Goal: Task Accomplishment & Management: Complete application form

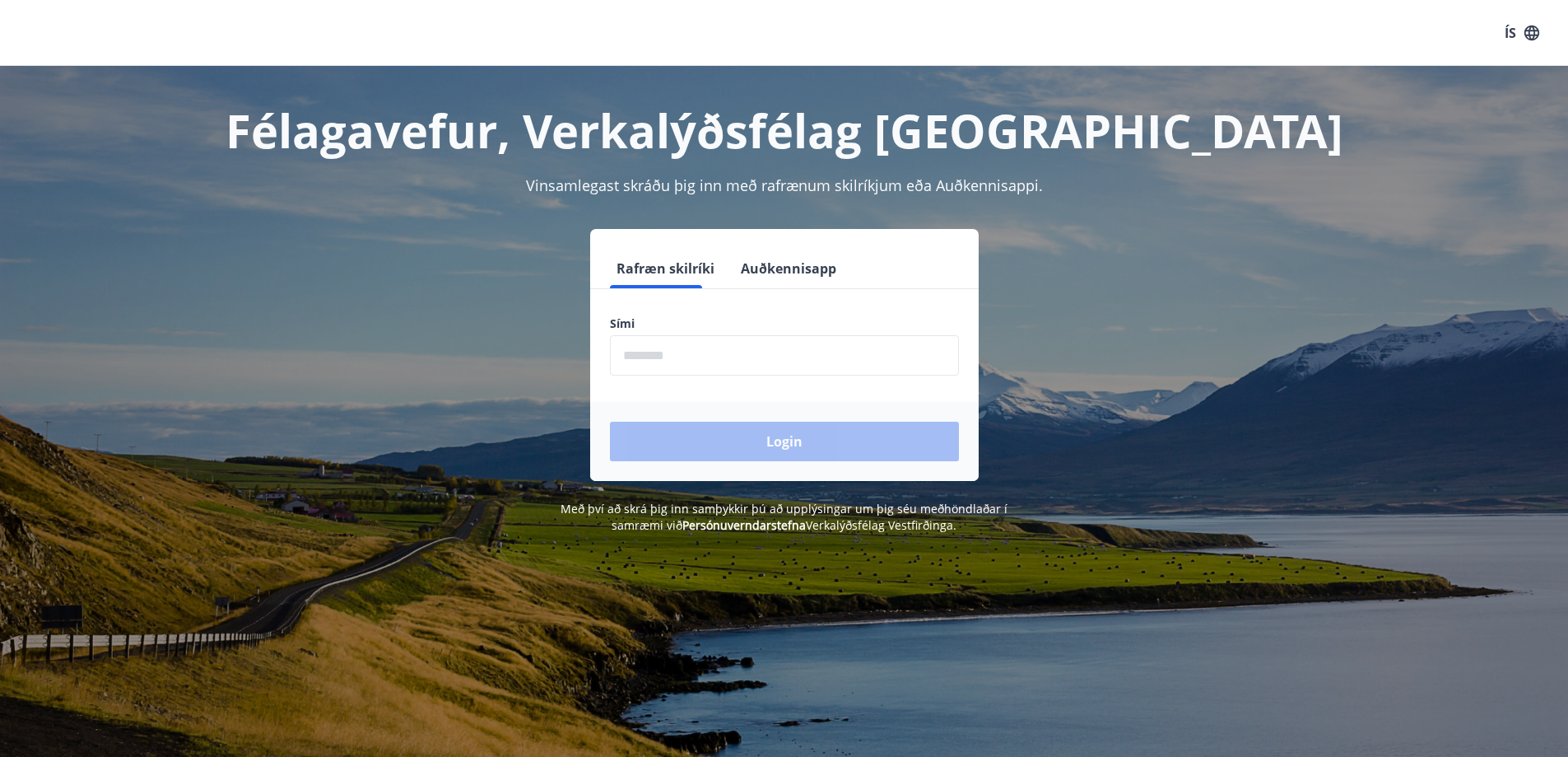
click at [875, 355] on input "phone" at bounding box center [784, 354] width 349 height 40
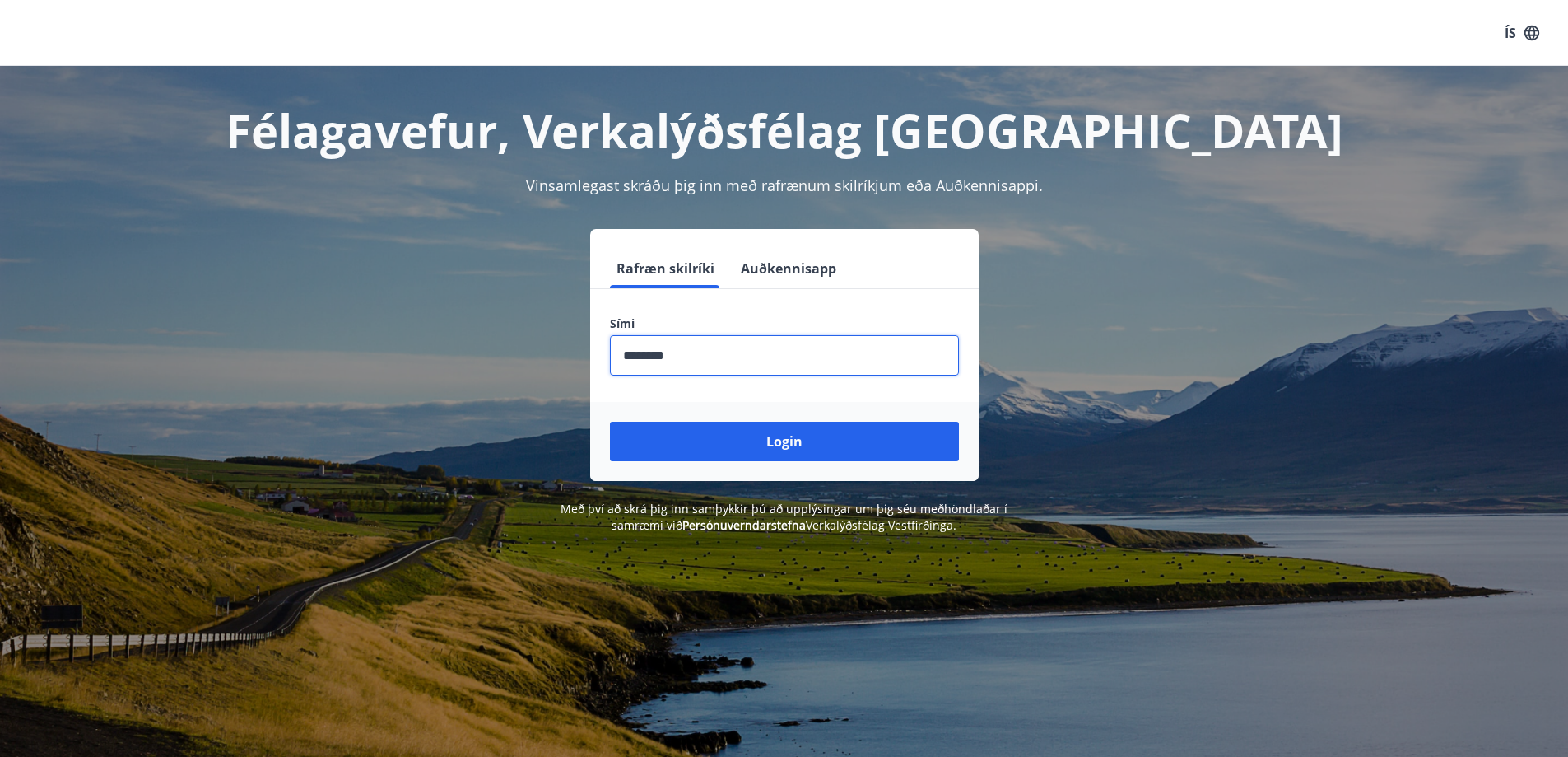
type input "********"
click at [610, 421] on button "Login" at bounding box center [784, 441] width 349 height 40
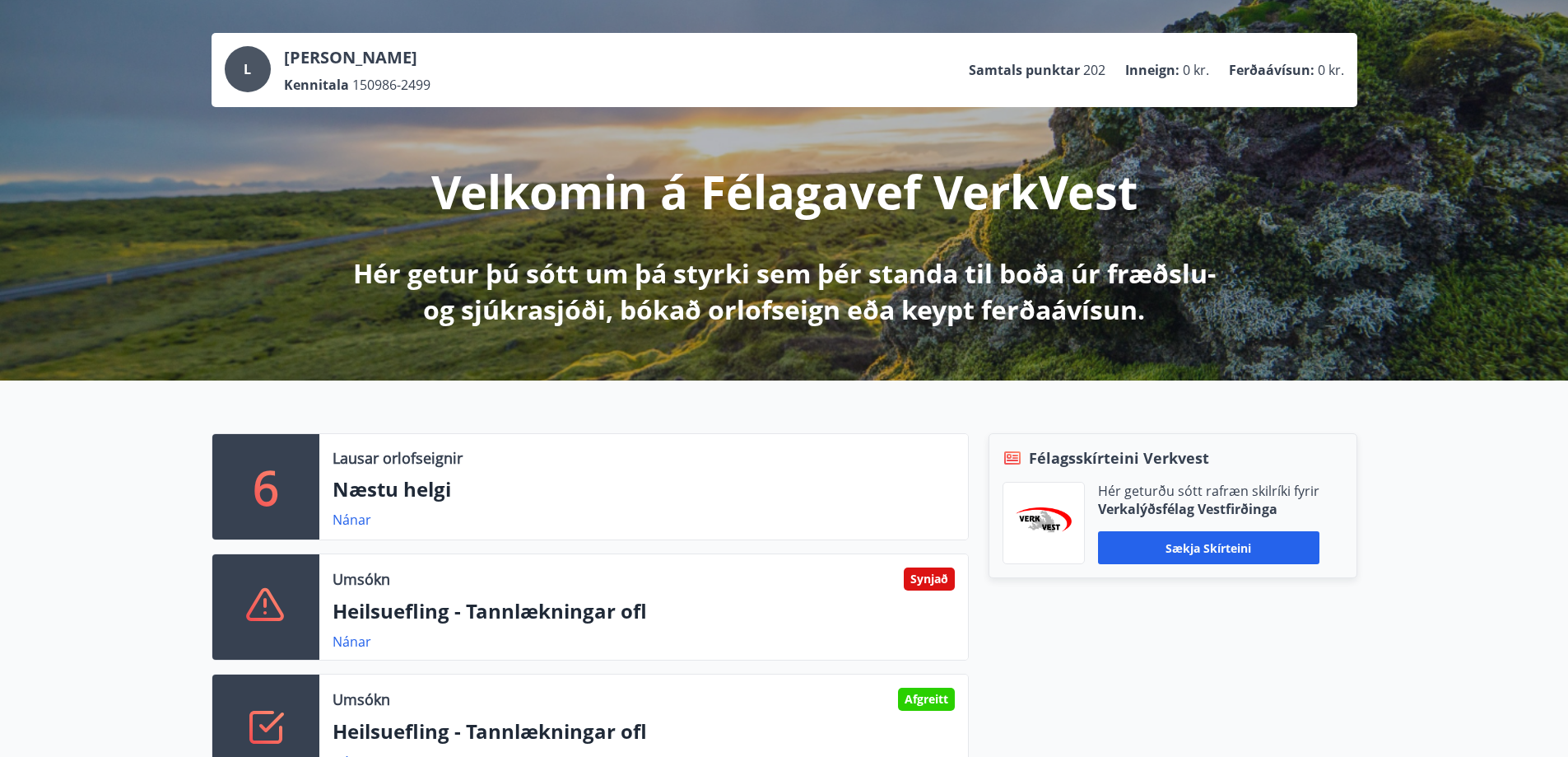
scroll to position [220, 0]
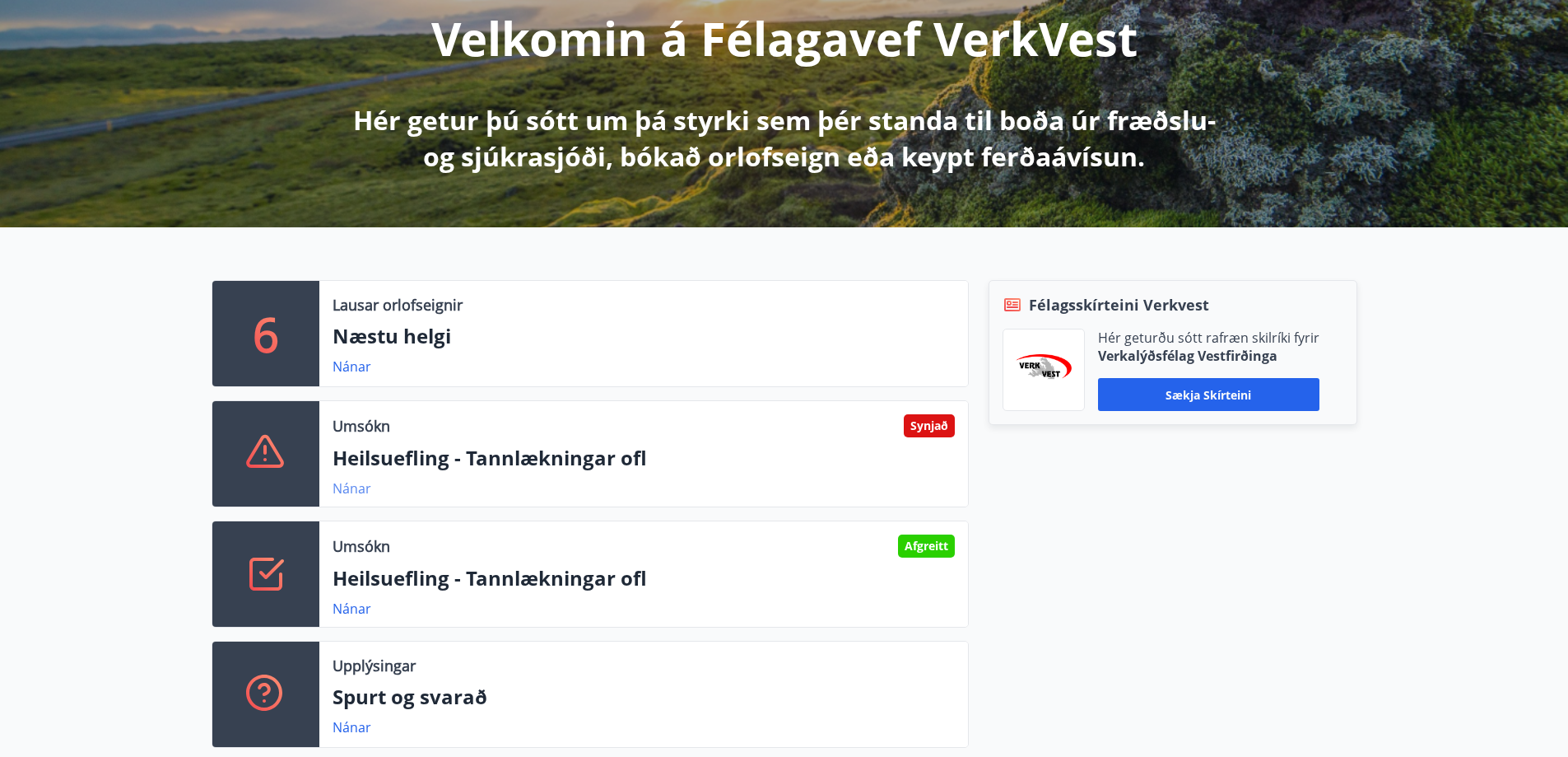
click at [356, 488] on link "Nánar" at bounding box center [352, 489] width 39 height 19
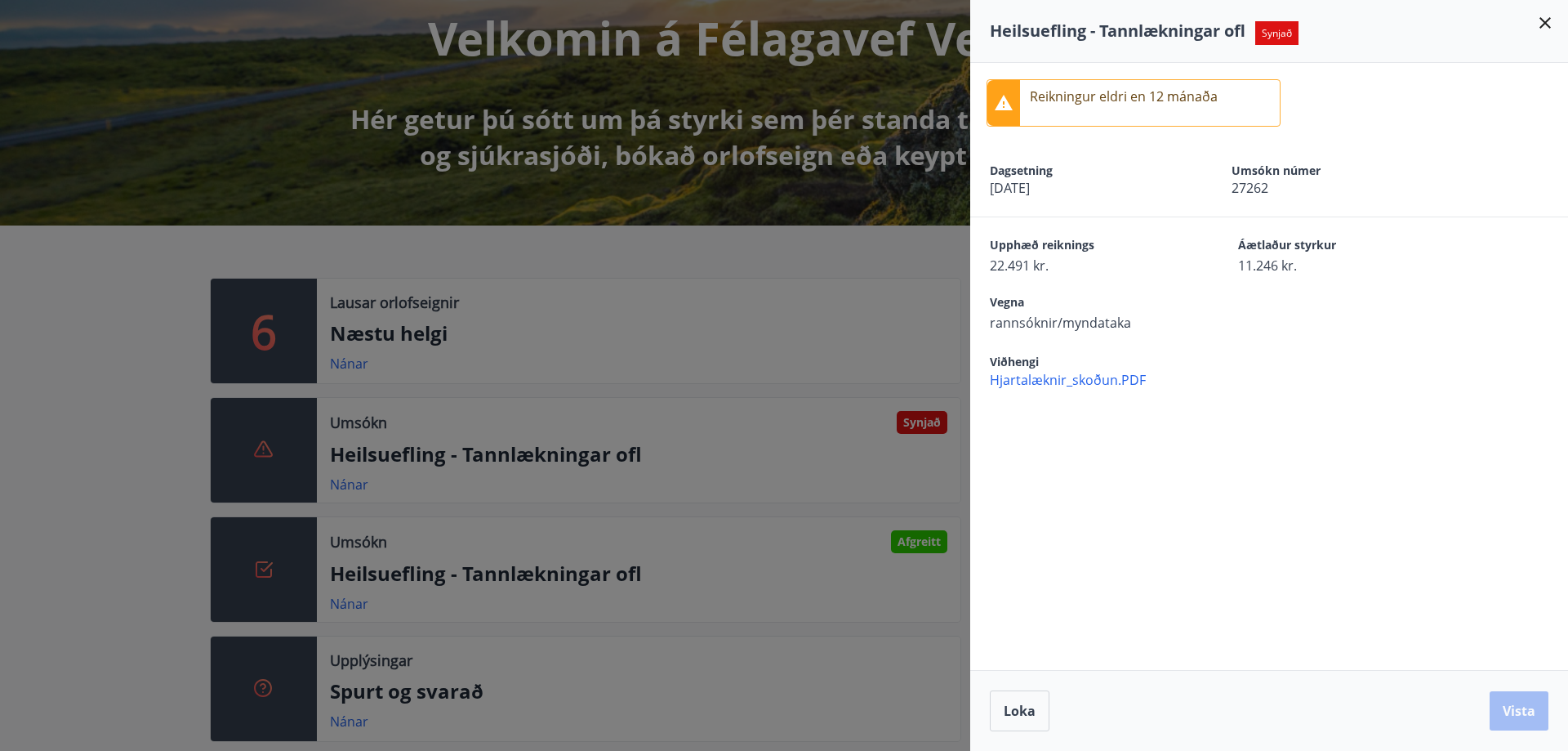
click at [1543, 23] on icon at bounding box center [1545, 22] width 19 height 19
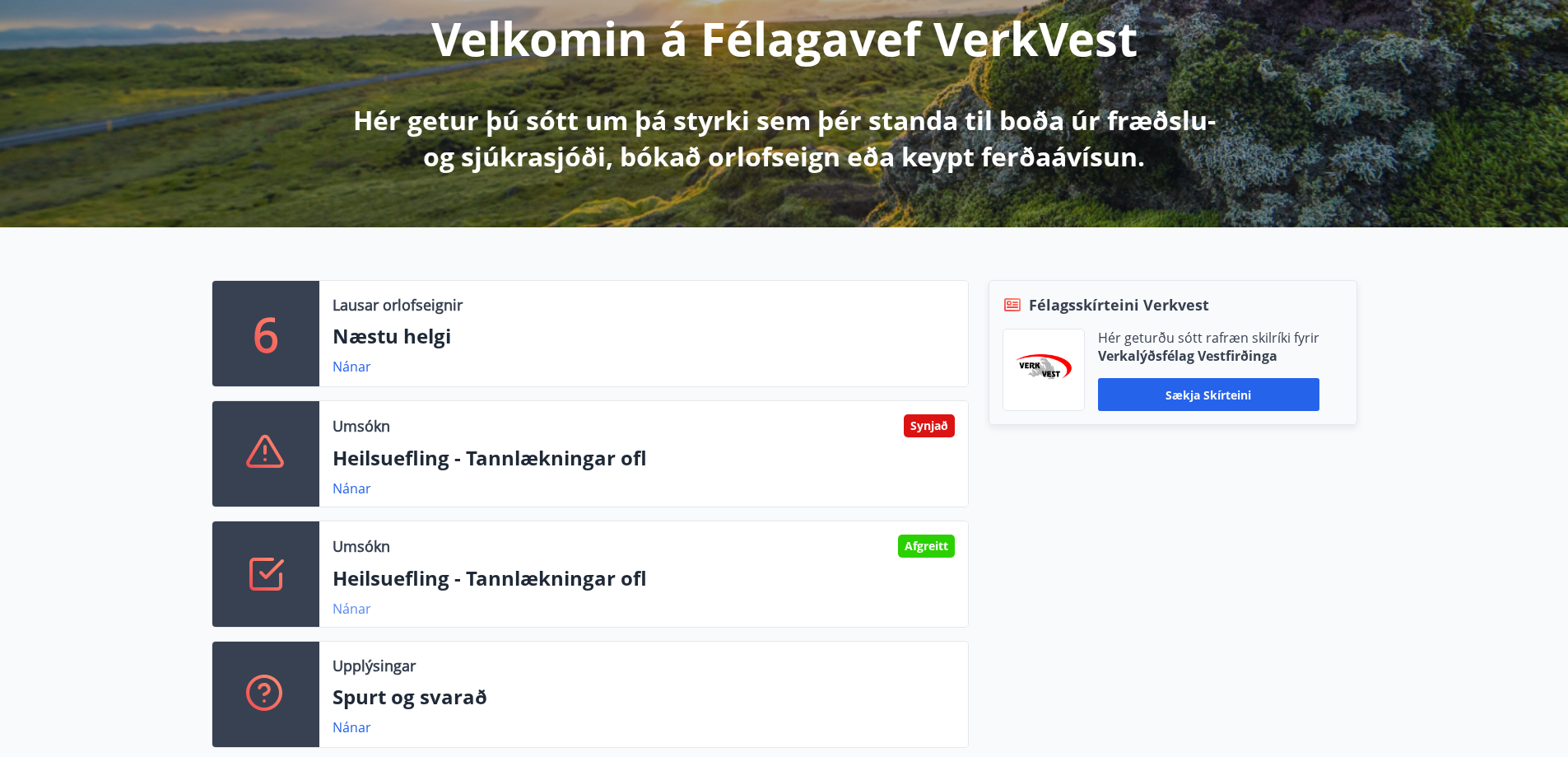
click at [352, 603] on link "Nánar" at bounding box center [352, 609] width 39 height 19
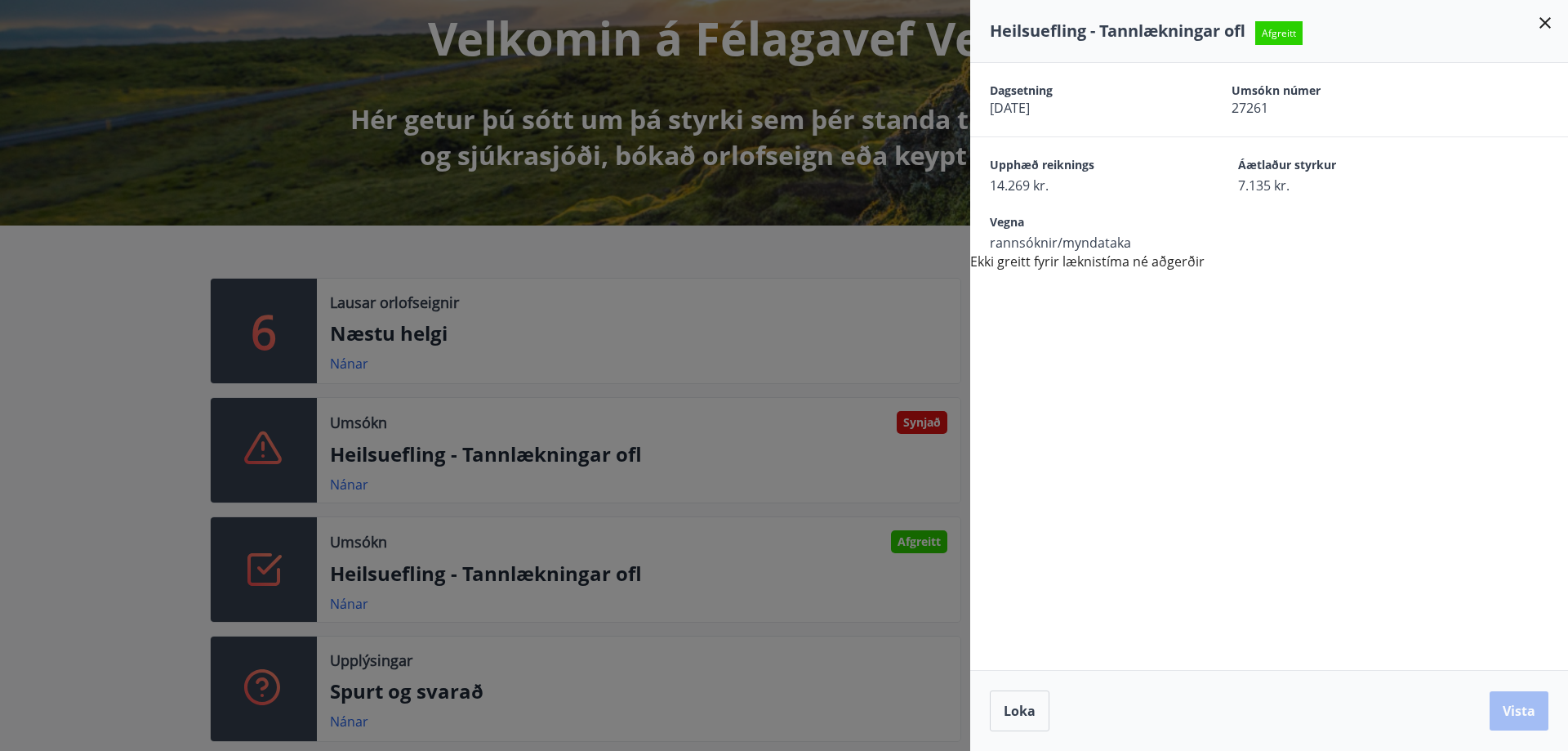
click at [1541, 21] on icon at bounding box center [1545, 22] width 19 height 19
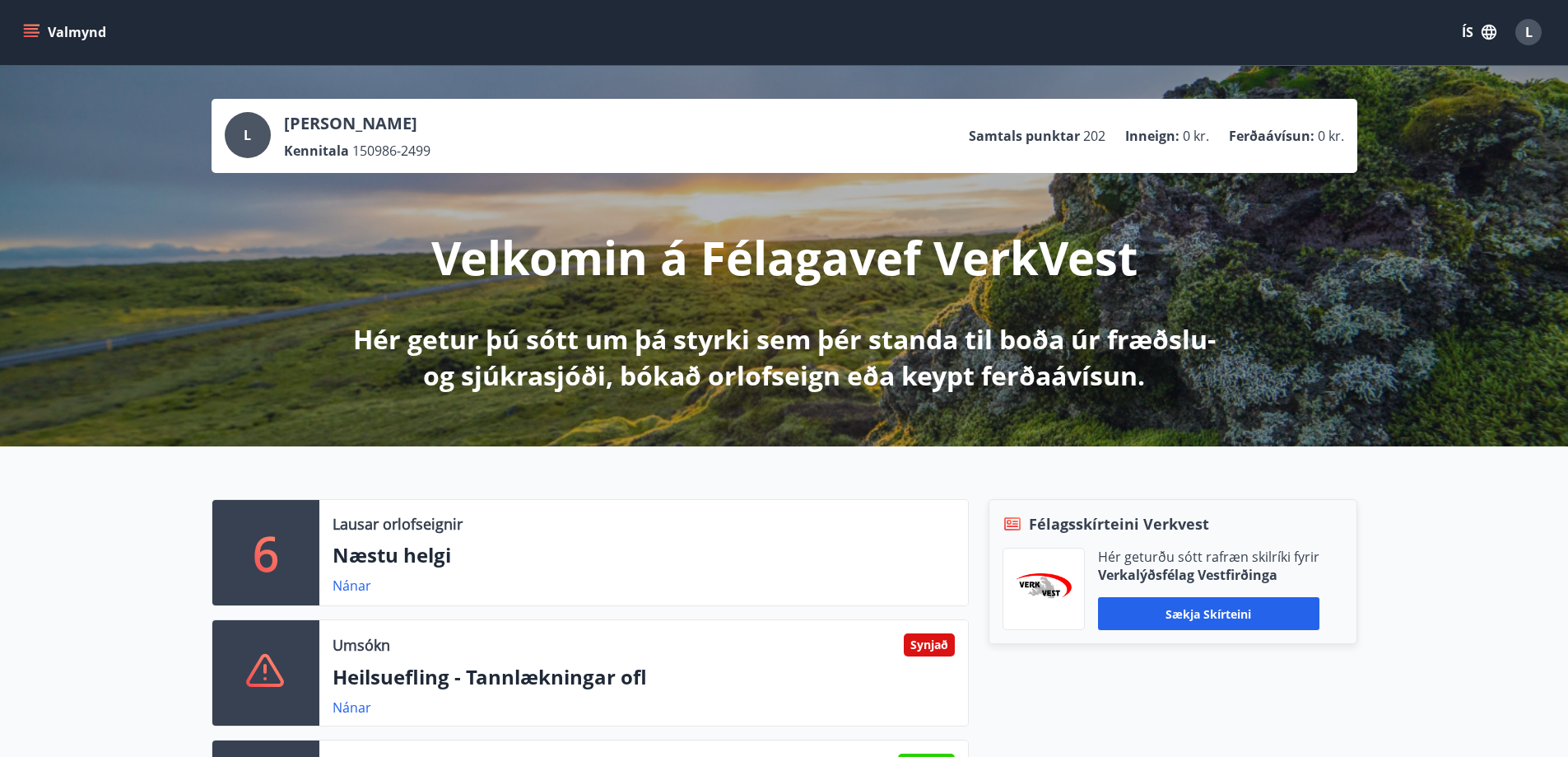
scroll to position [0, 0]
